Goal: Find specific page/section: Find specific page/section

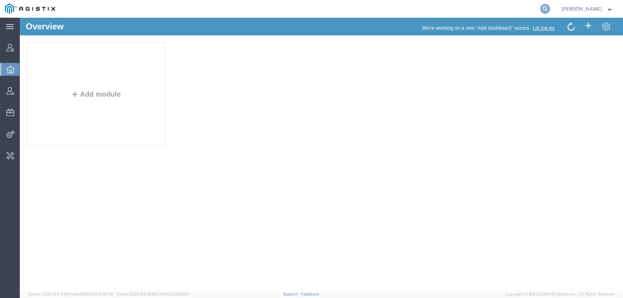
click at [550, 8] on icon at bounding box center [545, 9] width 10 height 10
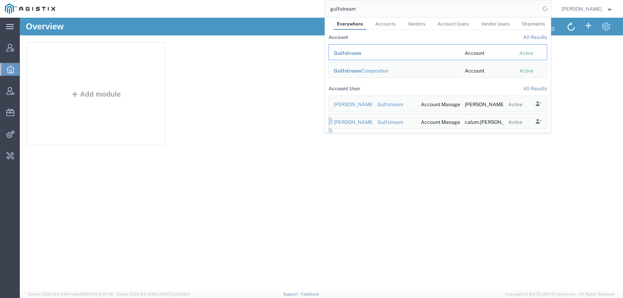
click at [358, 56] on span "Gulfstream" at bounding box center [348, 53] width 28 height 6
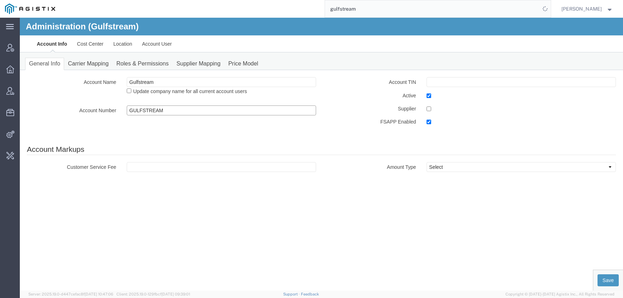
drag, startPoint x: 172, startPoint y: 109, endPoint x: 97, endPoint y: 103, distance: 75.6
click at [127, 105] on input "GULFSTREAM" at bounding box center [221, 110] width 189 height 10
click at [88, 63] on link "Carrier Mapping" at bounding box center [88, 64] width 48 height 12
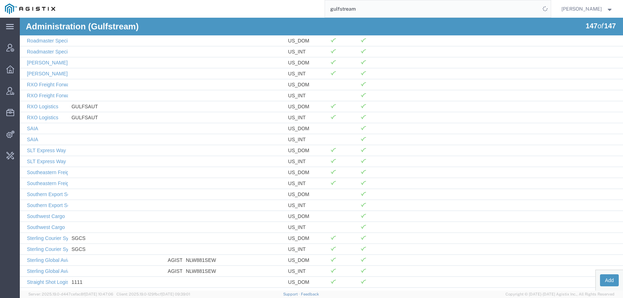
scroll to position [1192, 0]
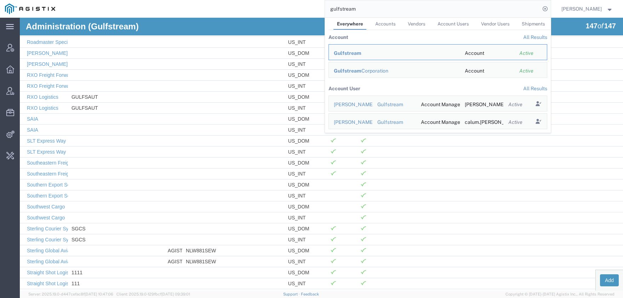
drag, startPoint x: 375, startPoint y: 9, endPoint x: 293, endPoint y: 11, distance: 81.8
click at [325, 11] on input "gulfstream" at bounding box center [432, 8] width 215 height 17
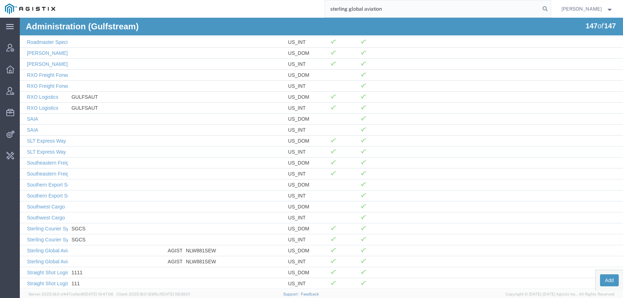
type input "sterling global aviation"
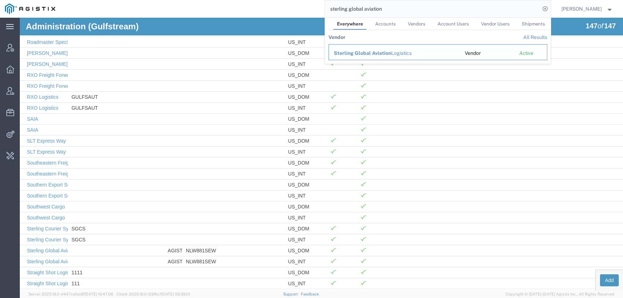
click at [370, 51] on span "Sterling Global Aviation" at bounding box center [362, 53] width 57 height 6
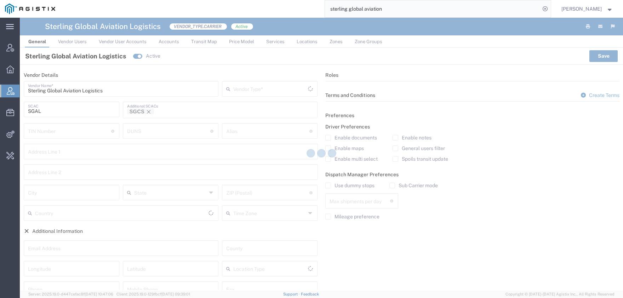
type input "Carrier"
